Goal: Complete application form: Complete application form

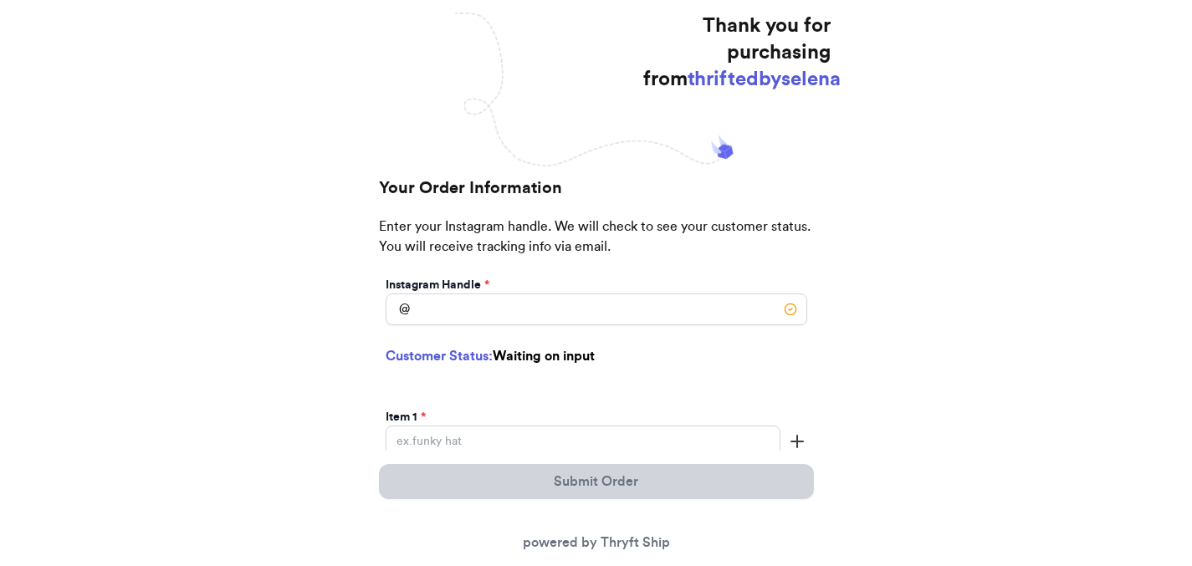
scroll to position [203, 0]
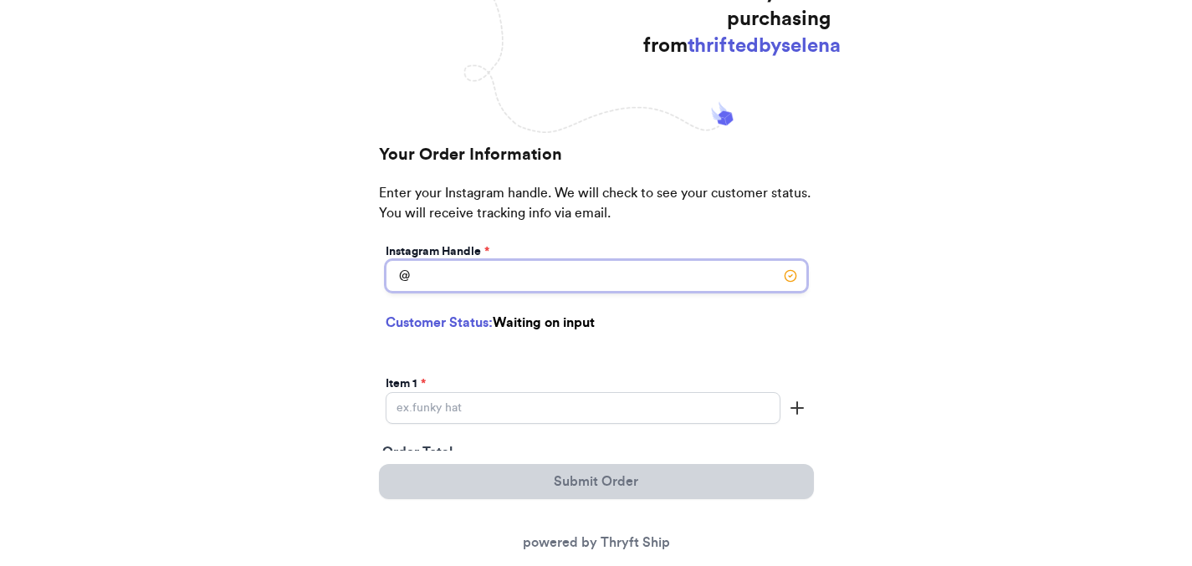
click at [514, 277] on input "Instagram Handle *" at bounding box center [597, 276] width 422 height 32
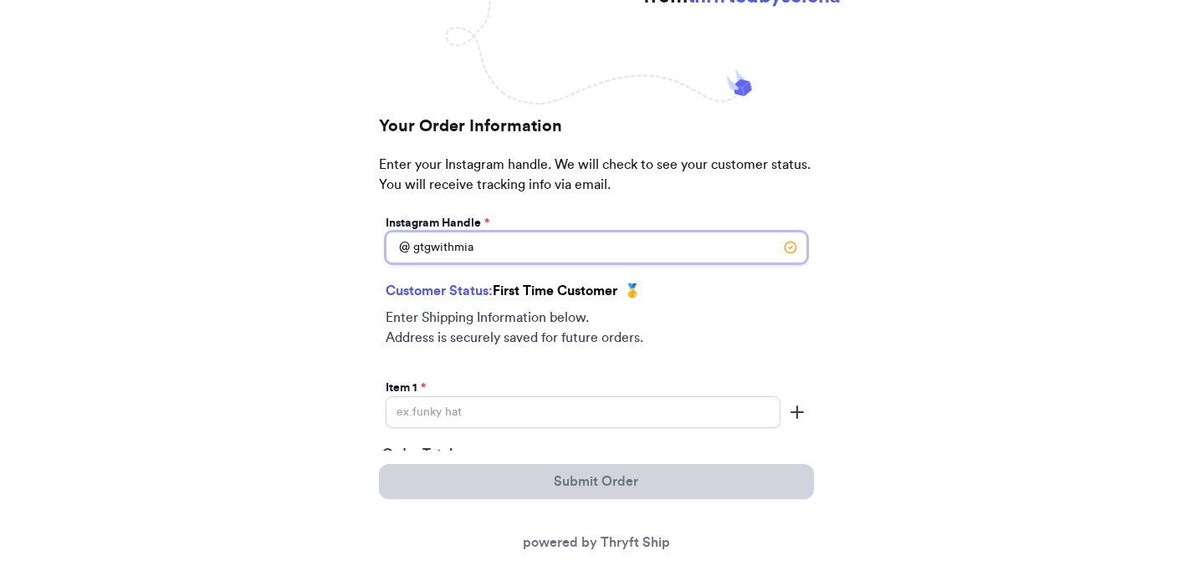
scroll to position [372, 0]
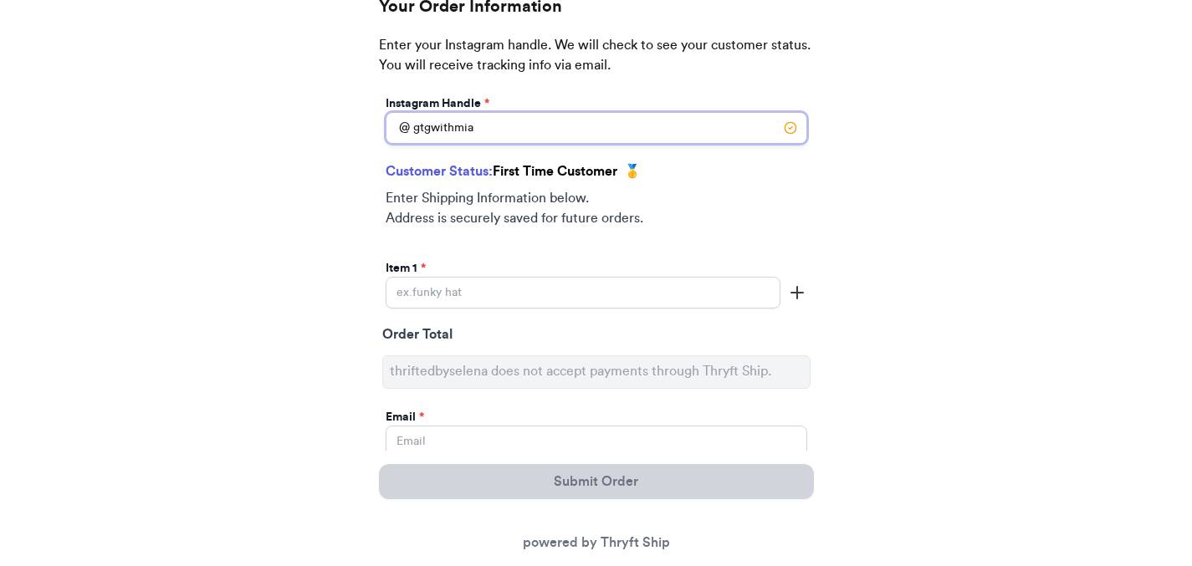
type input "gtgwithmia"
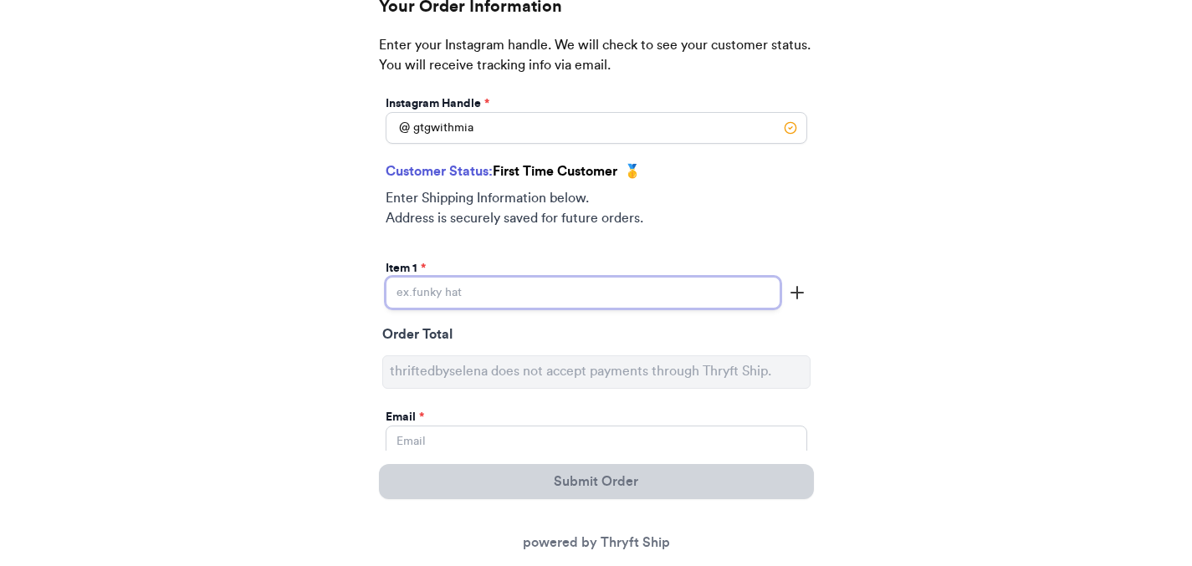
click at [457, 288] on input "Instagram Handle *" at bounding box center [583, 293] width 395 height 32
type input "1st Order"
click at [340, 319] on div "Thank you for purchasing from thriftedbyselena Your Order Information Enter you…" at bounding box center [596, 553] width 1192 height 1487
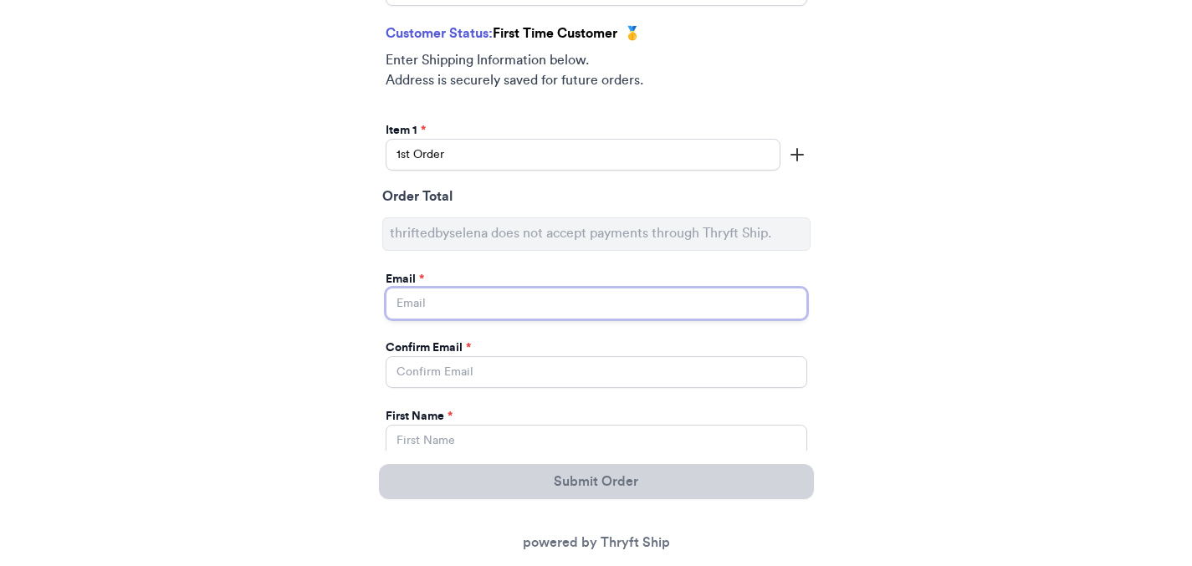
click at [443, 306] on input "Instagram Handle *" at bounding box center [597, 304] width 422 height 32
type input "[EMAIL_ADDRESS][DOMAIN_NAME]"
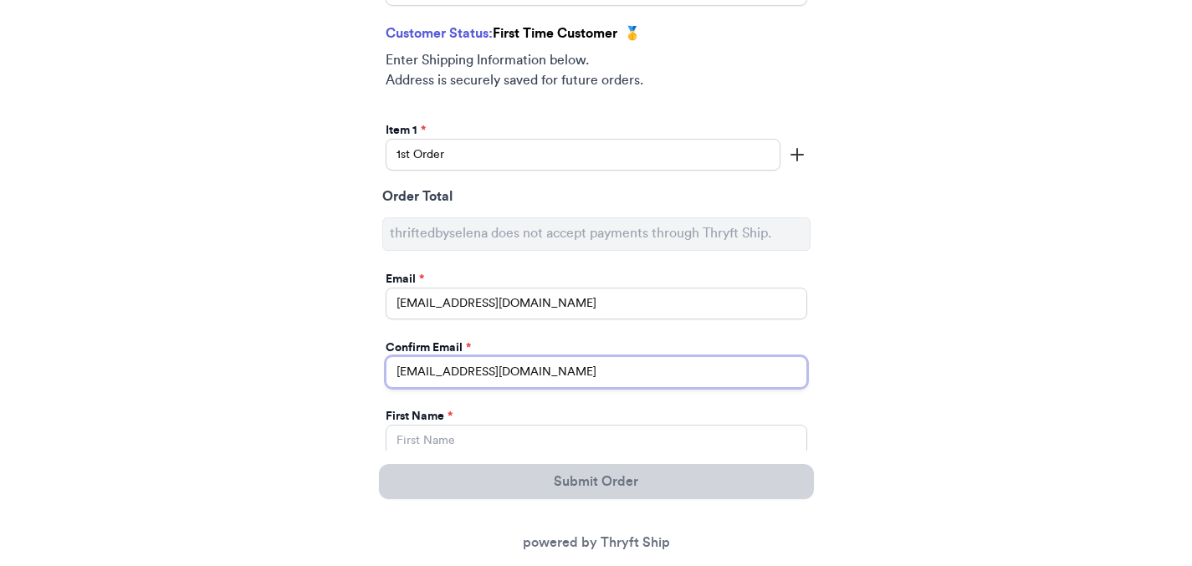
type input "[EMAIL_ADDRESS][DOMAIN_NAME]"
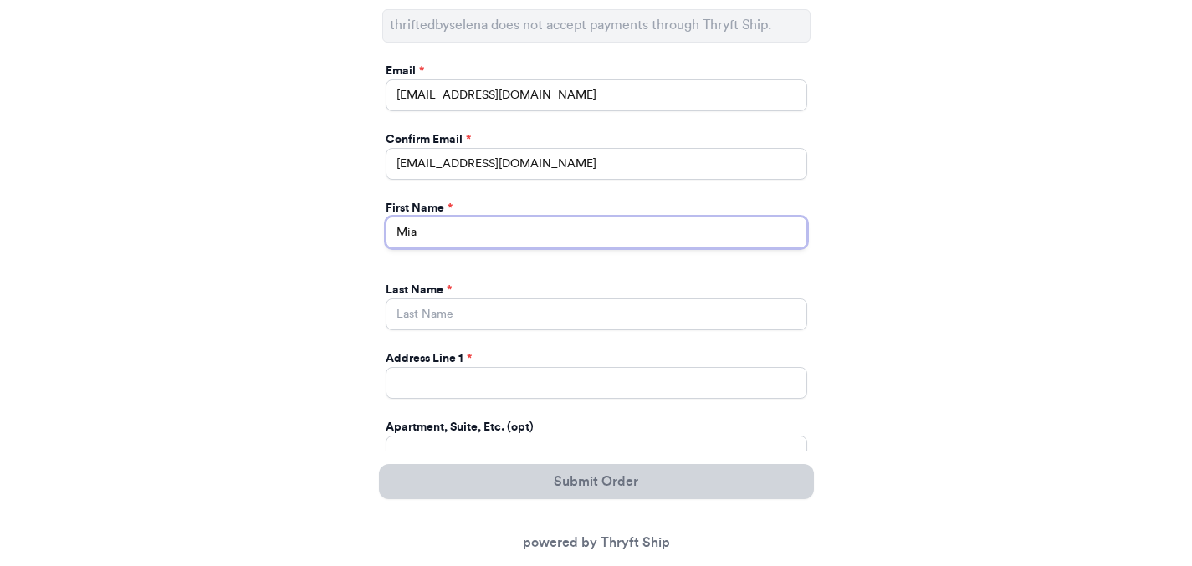
scroll to position [814, 0]
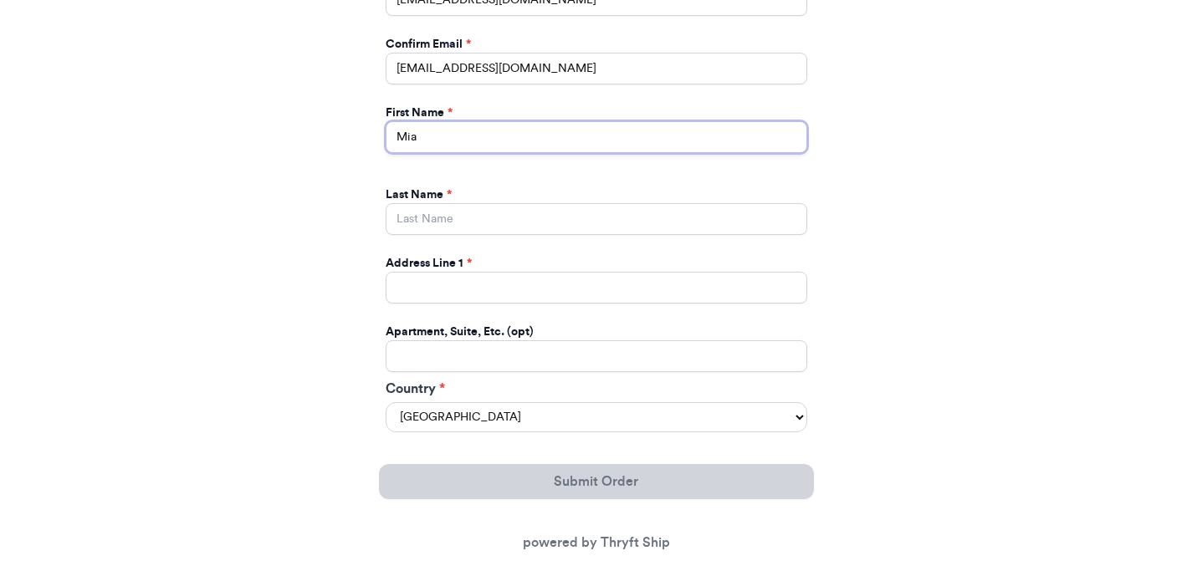
type input "Mia"
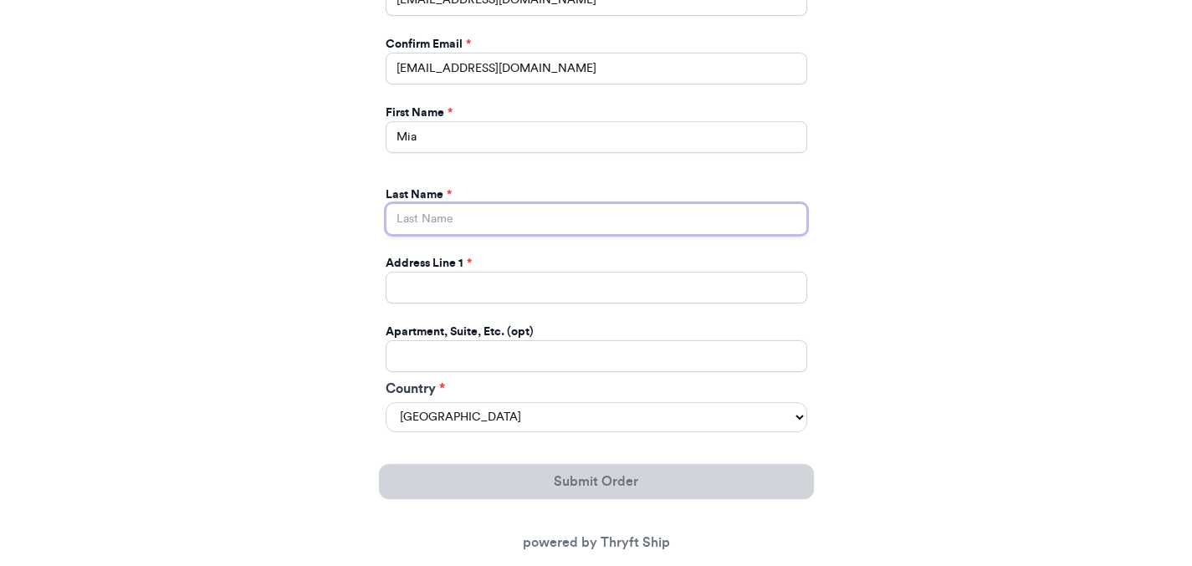
click at [423, 217] on input "Instagram Handle *" at bounding box center [597, 219] width 422 height 32
type input "[PERSON_NAME]"
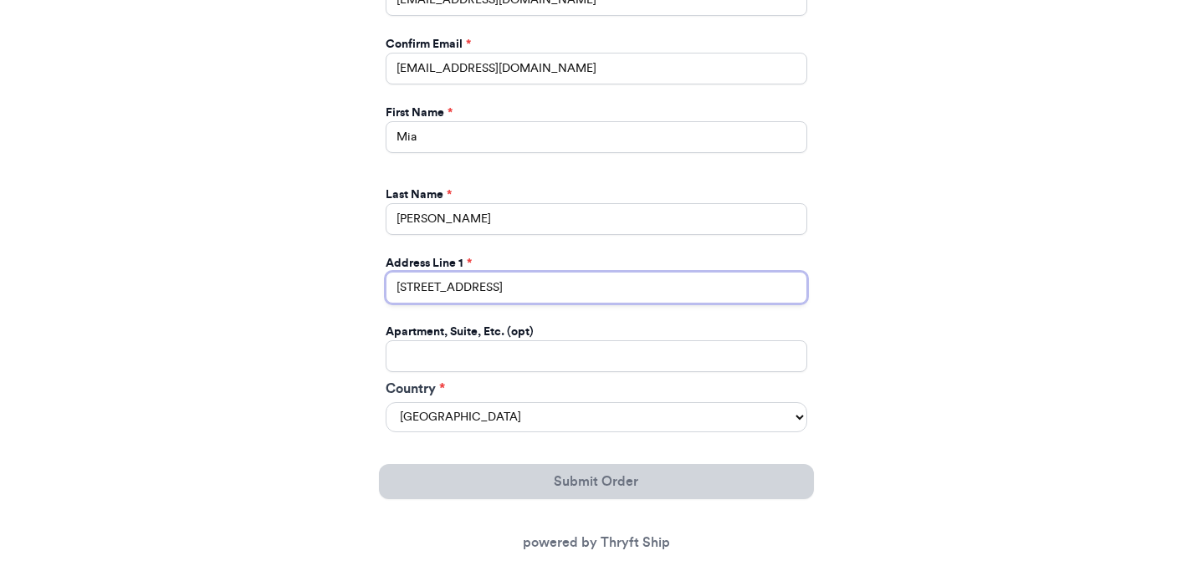
type input "[STREET_ADDRESS]"
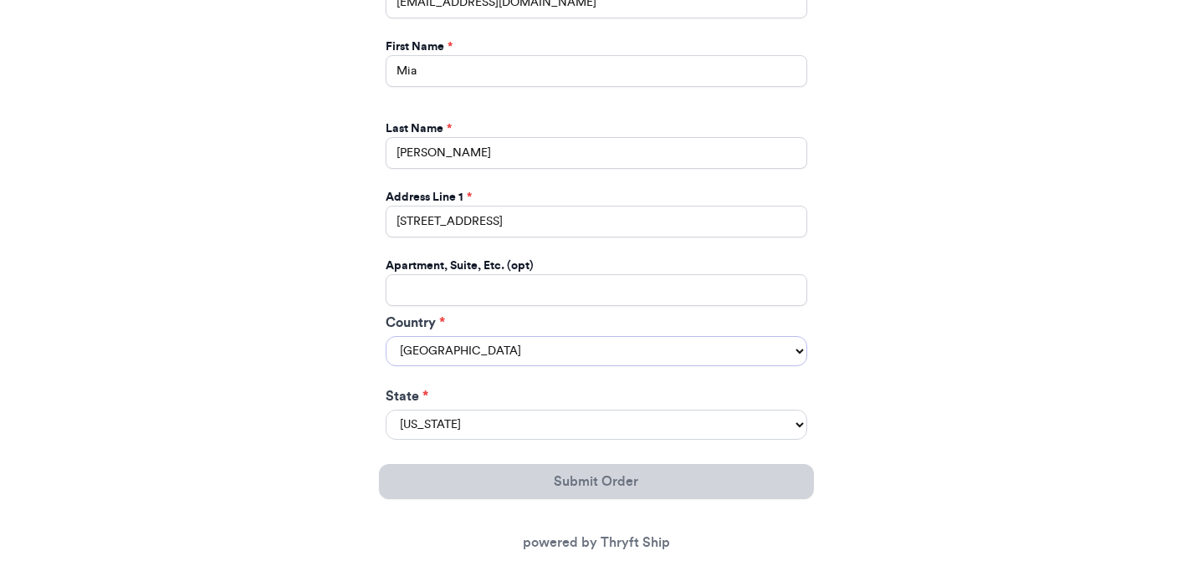
scroll to position [968, 0]
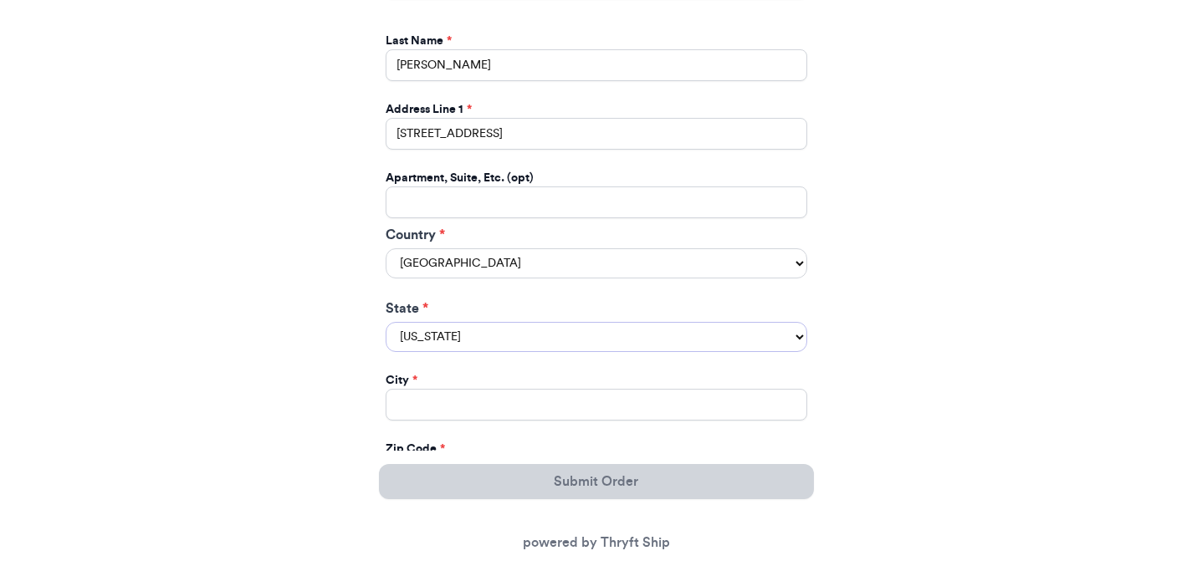
click at [432, 342] on select "[US_STATE] [US_STATE] [US_STATE] [US_STATE] [US_STATE] [US_STATE] [US_STATE] [U…" at bounding box center [597, 337] width 422 height 30
select select "OH"
click at [386, 324] on select "[US_STATE] [US_STATE] [US_STATE] [US_STATE] [US_STATE] [US_STATE] [US_STATE] [U…" at bounding box center [597, 337] width 422 height 30
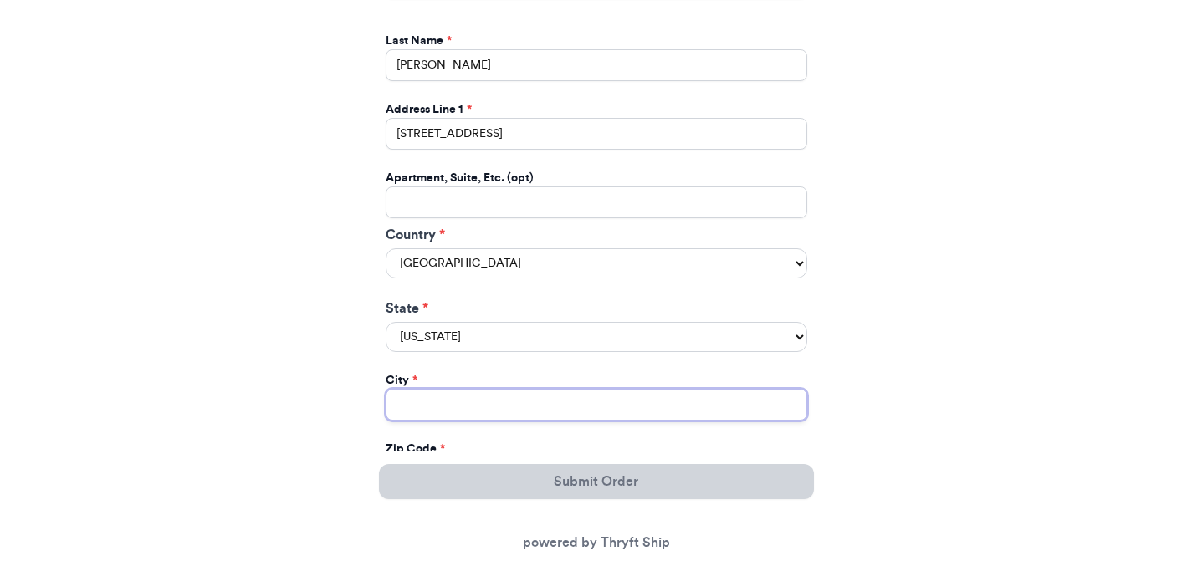
click at [436, 407] on input "Instagram Handle *" at bounding box center [597, 405] width 422 height 32
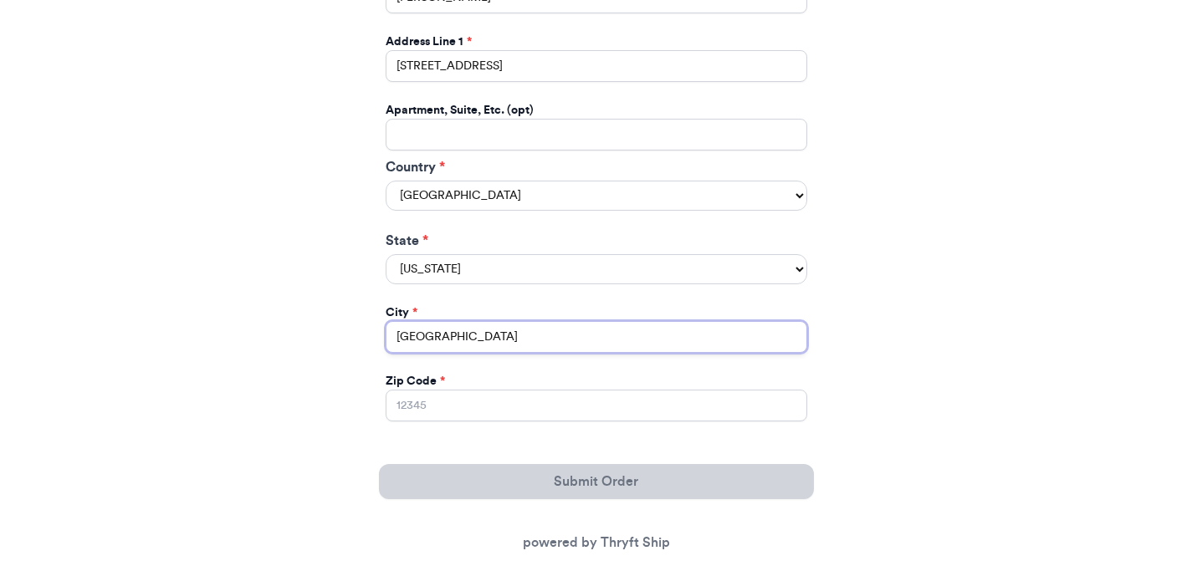
scroll to position [1107, 0]
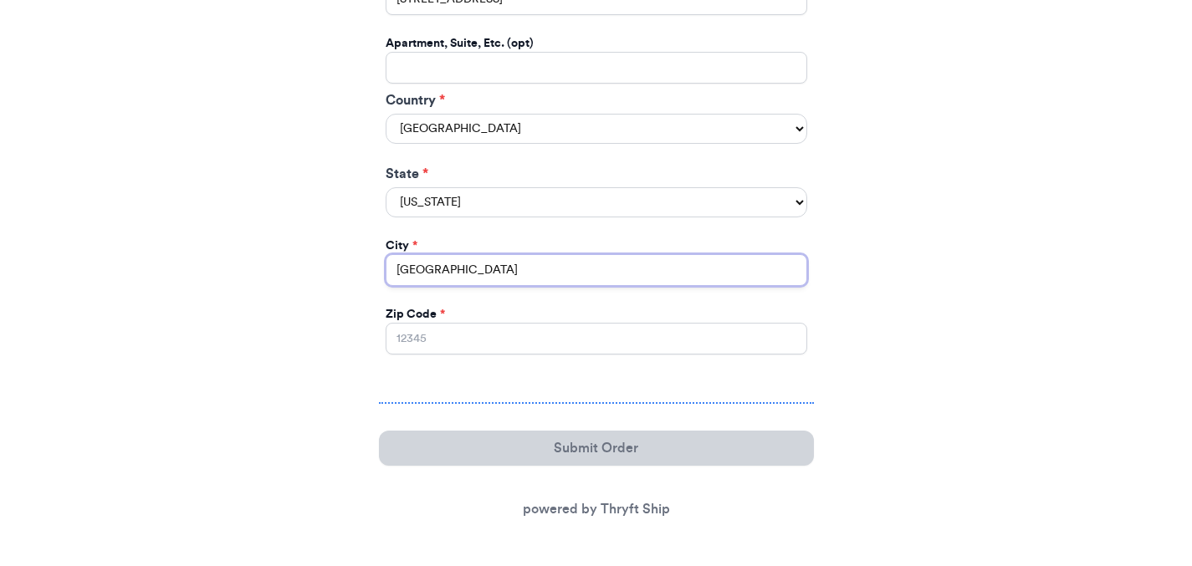
type input "[GEOGRAPHIC_DATA]"
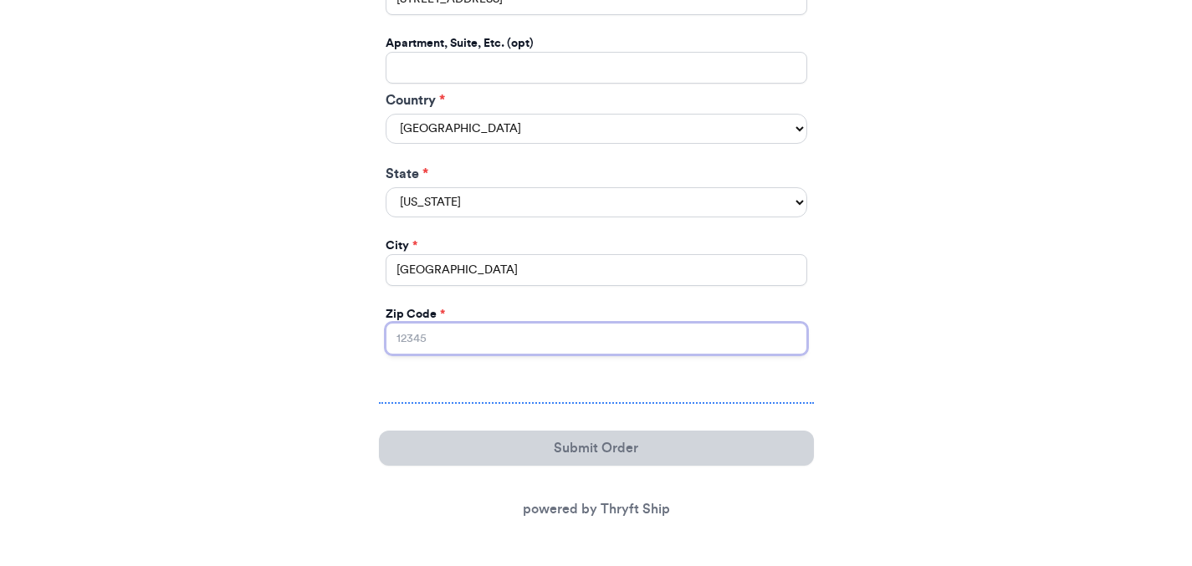
click at [447, 345] on input "Zip Code *" at bounding box center [597, 339] width 422 height 32
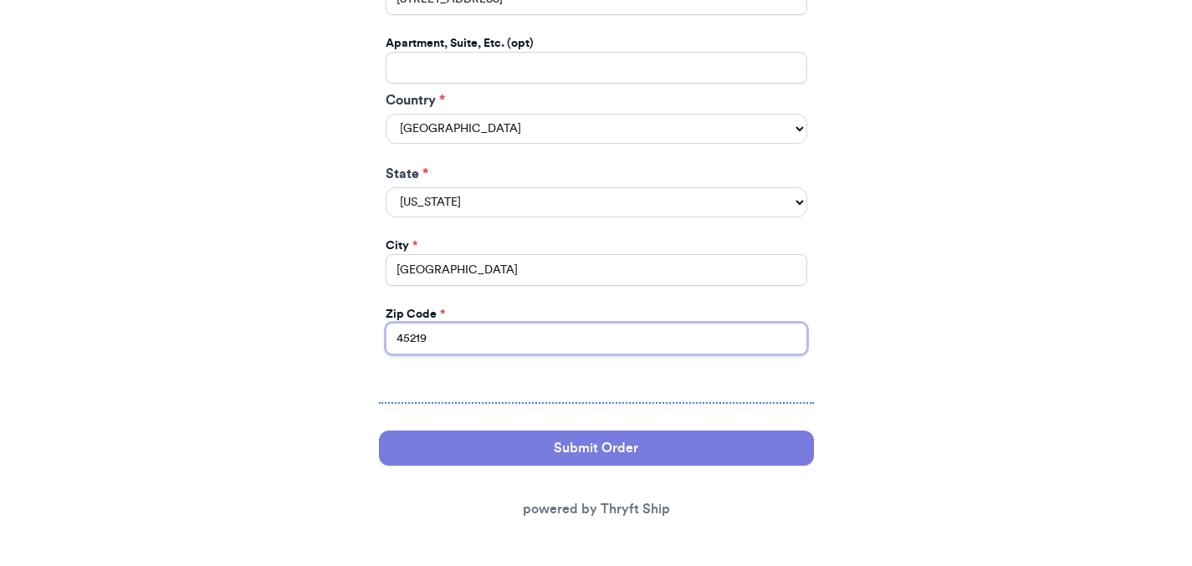
type input "45219"
click at [568, 462] on button "Submit Order" at bounding box center [596, 448] width 435 height 35
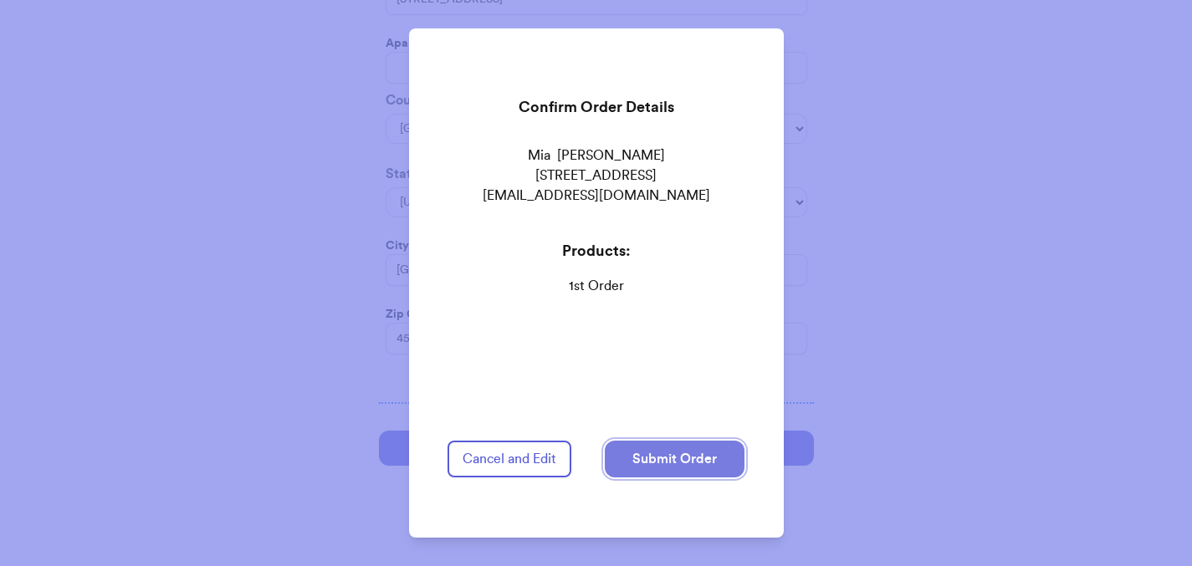
click at [688, 449] on button "Submit Order" at bounding box center [675, 459] width 140 height 37
